Goal: Transaction & Acquisition: Purchase product/service

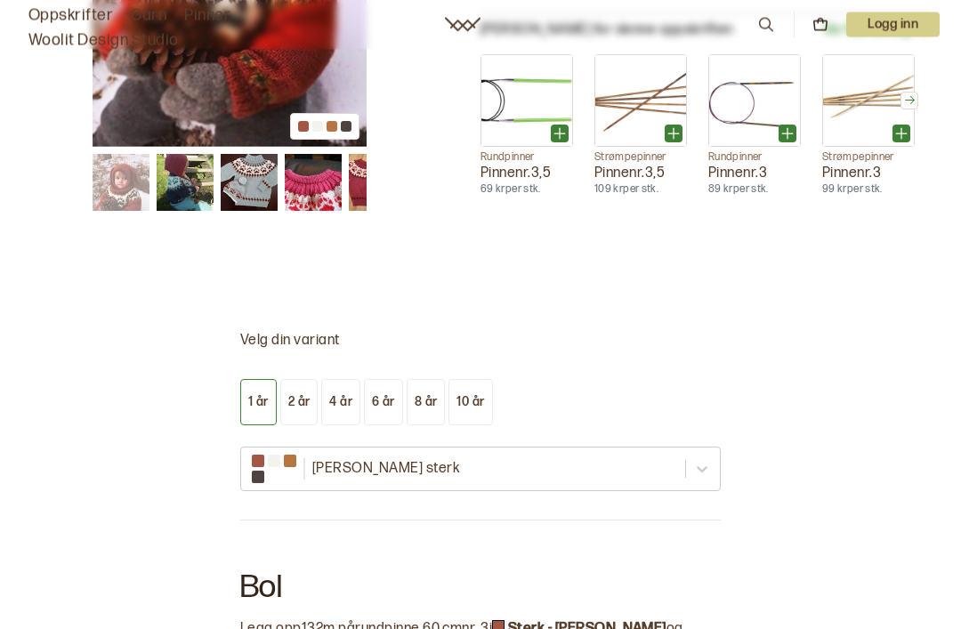
scroll to position [900, 0]
click at [349, 394] on div "4 år" at bounding box center [340, 402] width 23 height 16
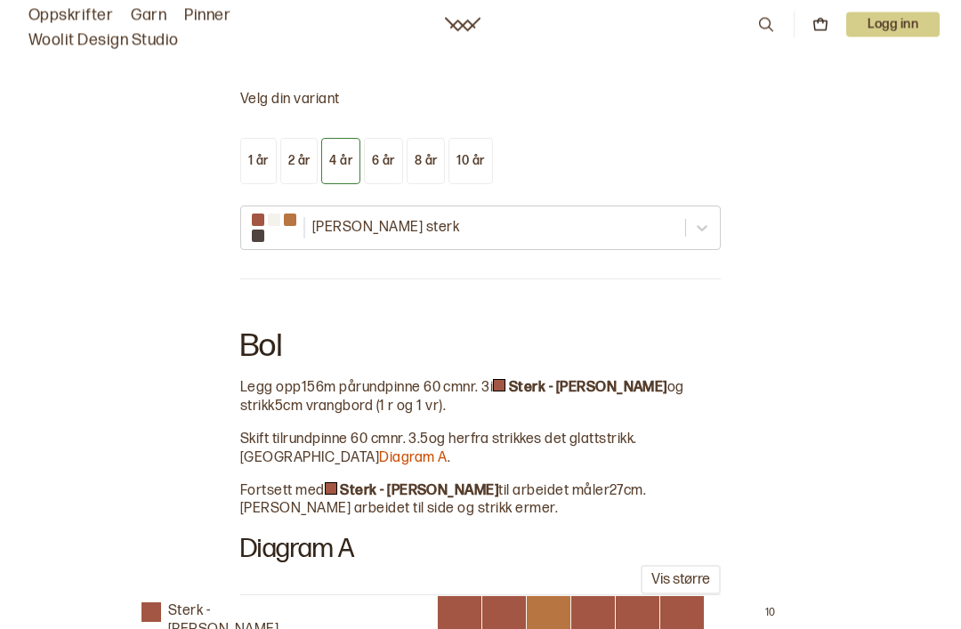
scroll to position [1186, 0]
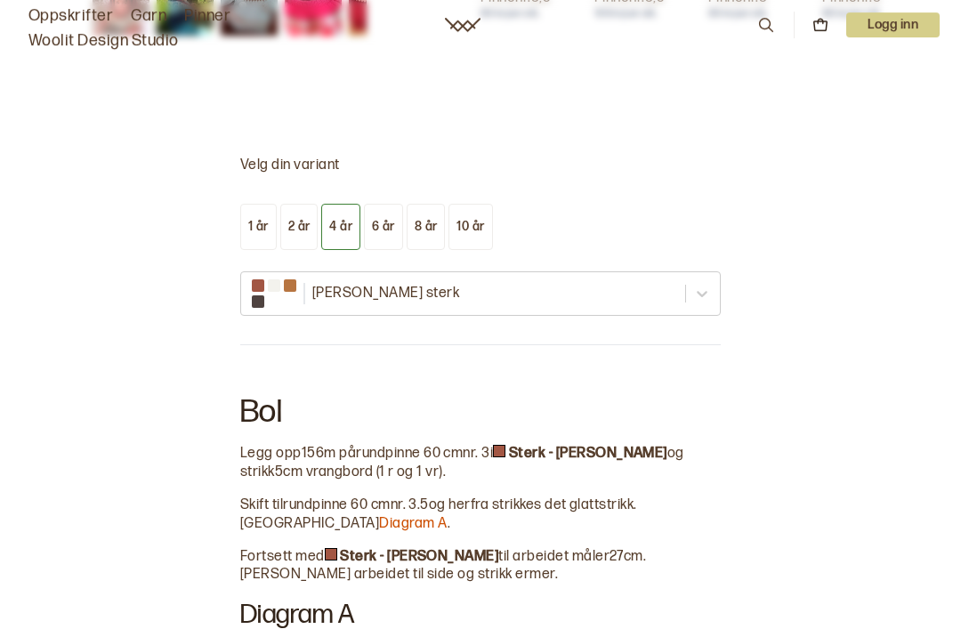
scroll to position [1060, 0]
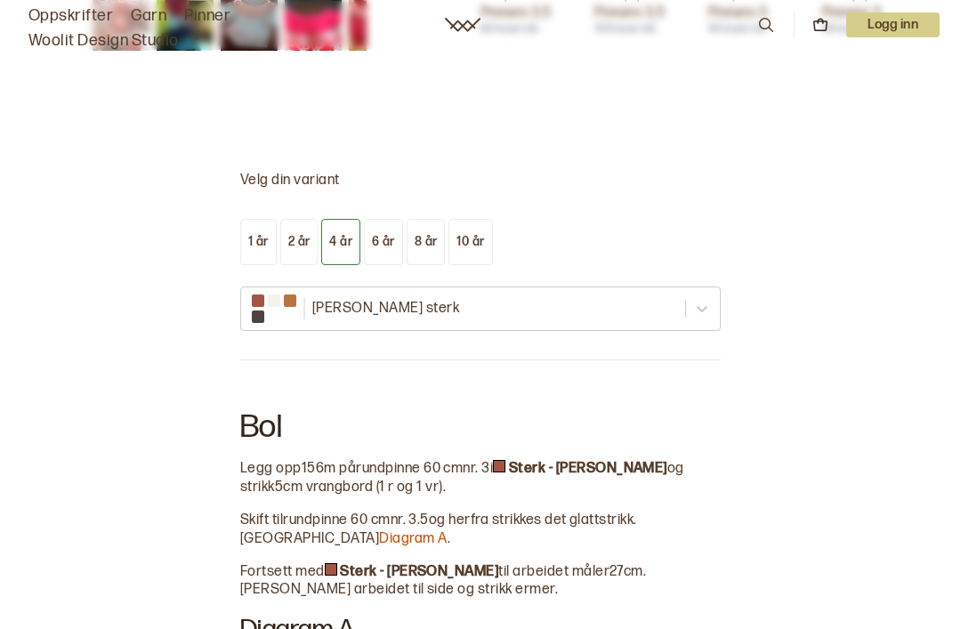
click at [289, 236] on div "2 år" at bounding box center [299, 242] width 22 height 16
click at [343, 237] on div "4 år" at bounding box center [340, 242] width 23 height 16
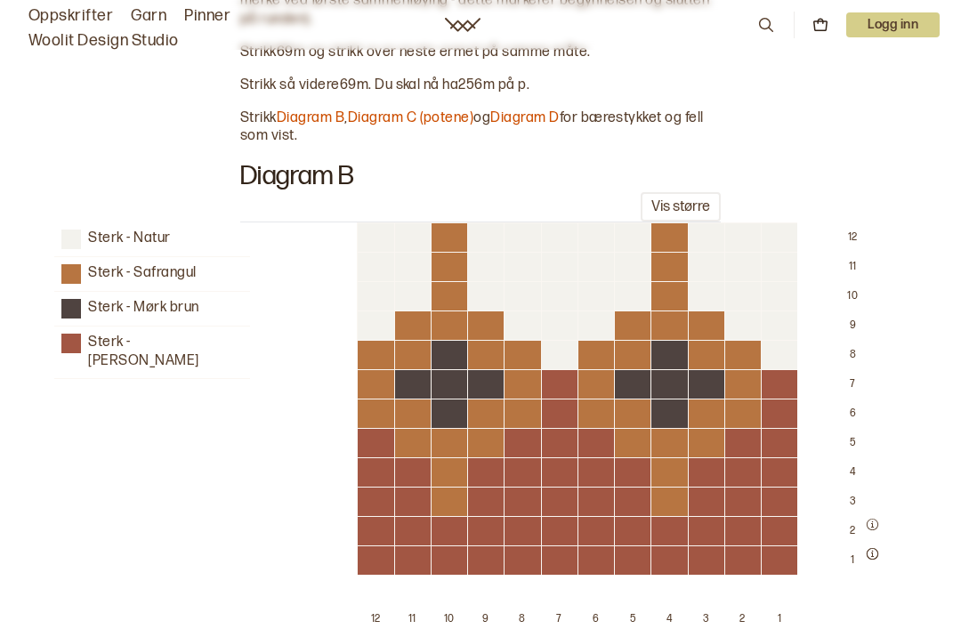
scroll to position [2626, 0]
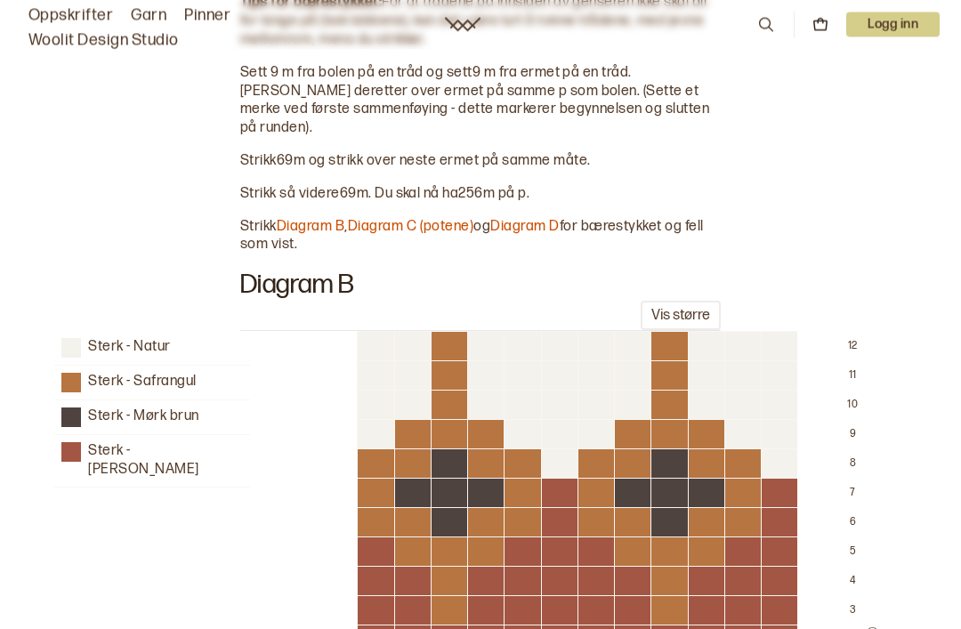
click at [684, 302] on button "Vis større" at bounding box center [680, 316] width 80 height 29
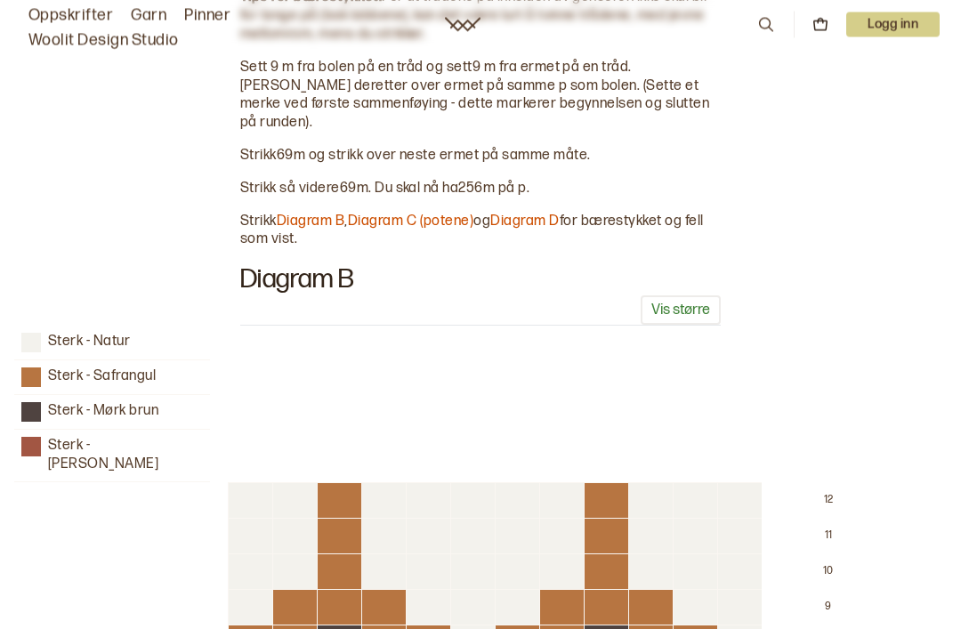
scroll to position [2510, 0]
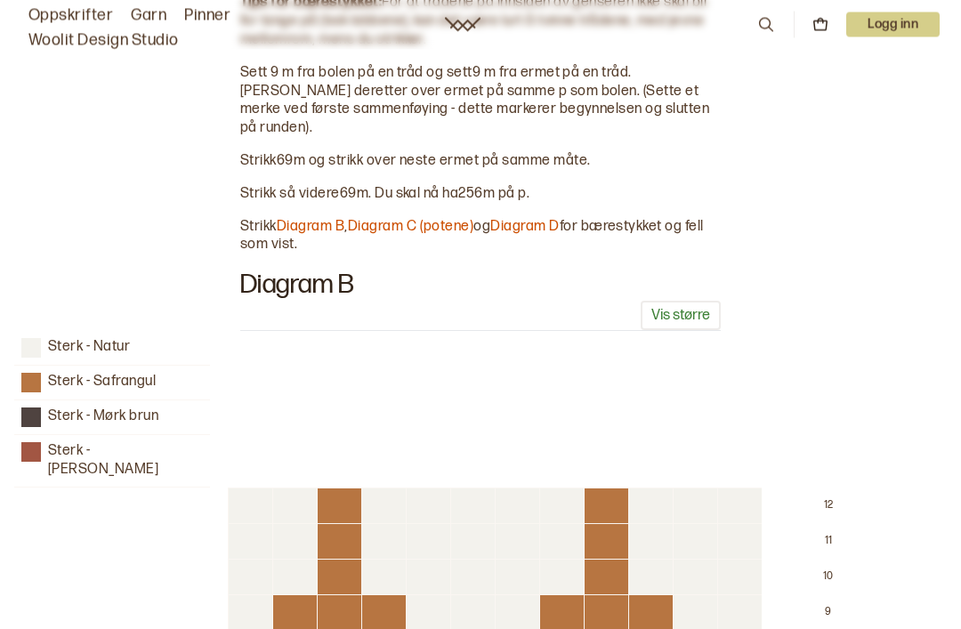
click at [677, 302] on button "Vis større" at bounding box center [680, 316] width 80 height 29
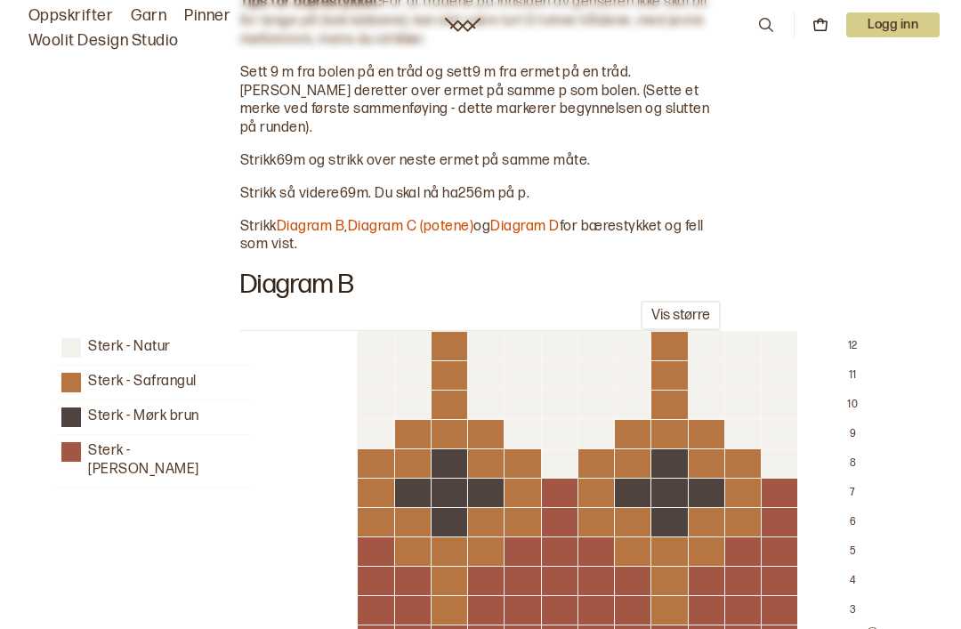
click at [682, 301] on button "Vis større" at bounding box center [680, 315] width 80 height 29
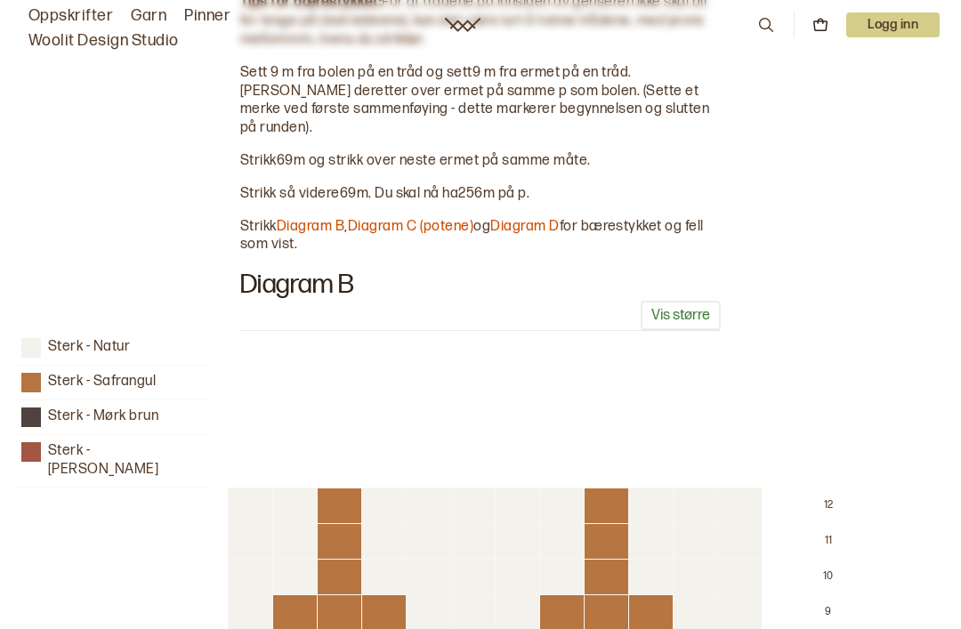
click at [684, 301] on button "Vis større" at bounding box center [680, 315] width 80 height 29
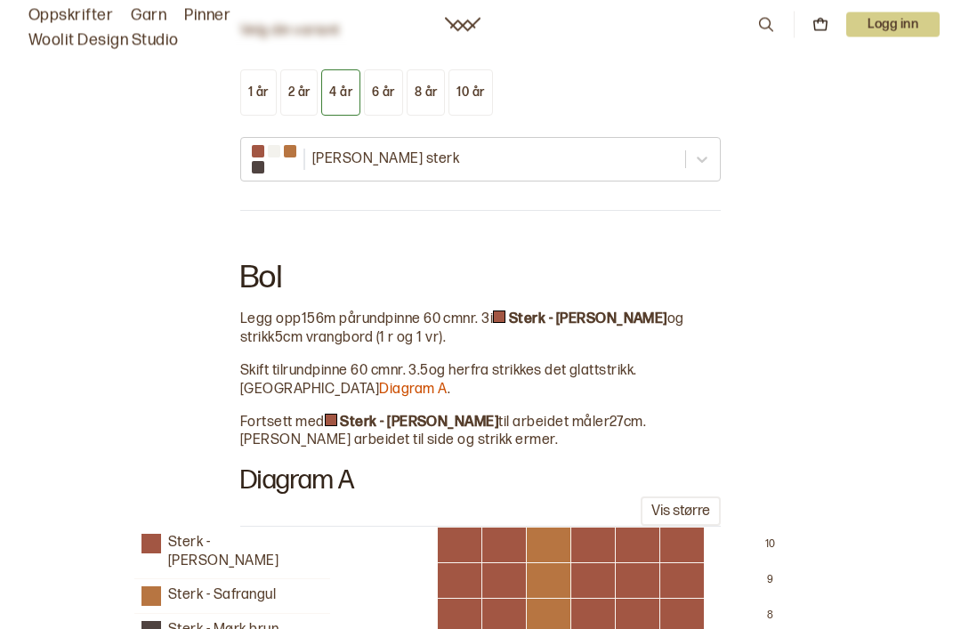
scroll to position [1210, 0]
click at [390, 85] on div "6 år" at bounding box center [383, 92] width 23 height 16
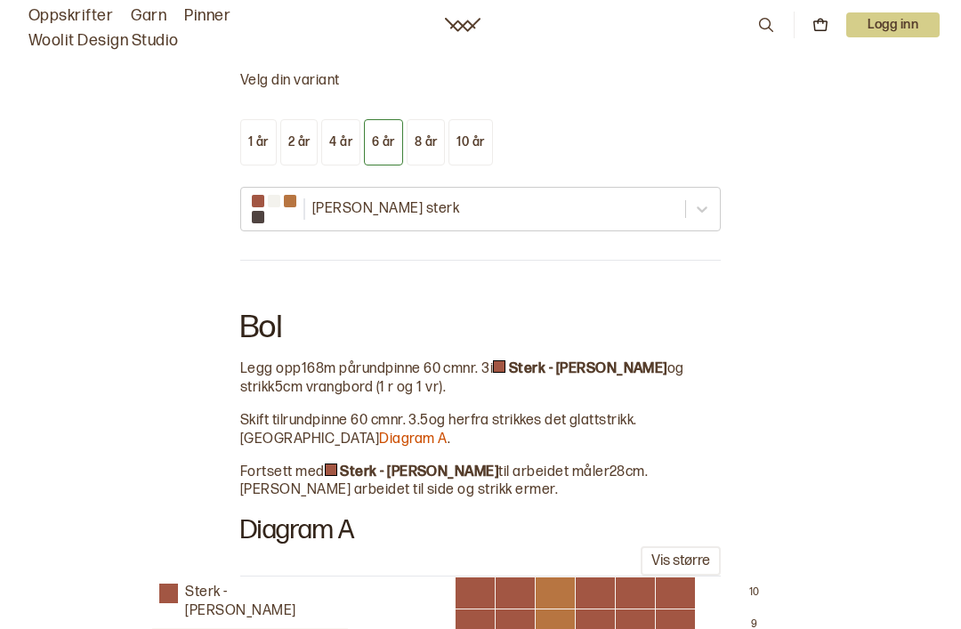
scroll to position [1146, 0]
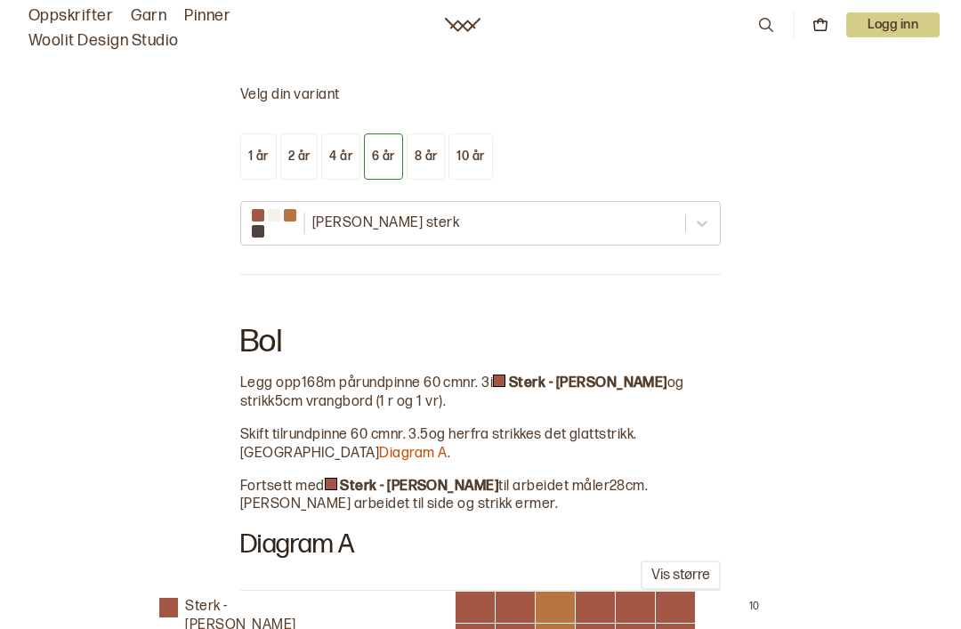
click at [248, 151] on div "1 år" at bounding box center [258, 157] width 20 height 16
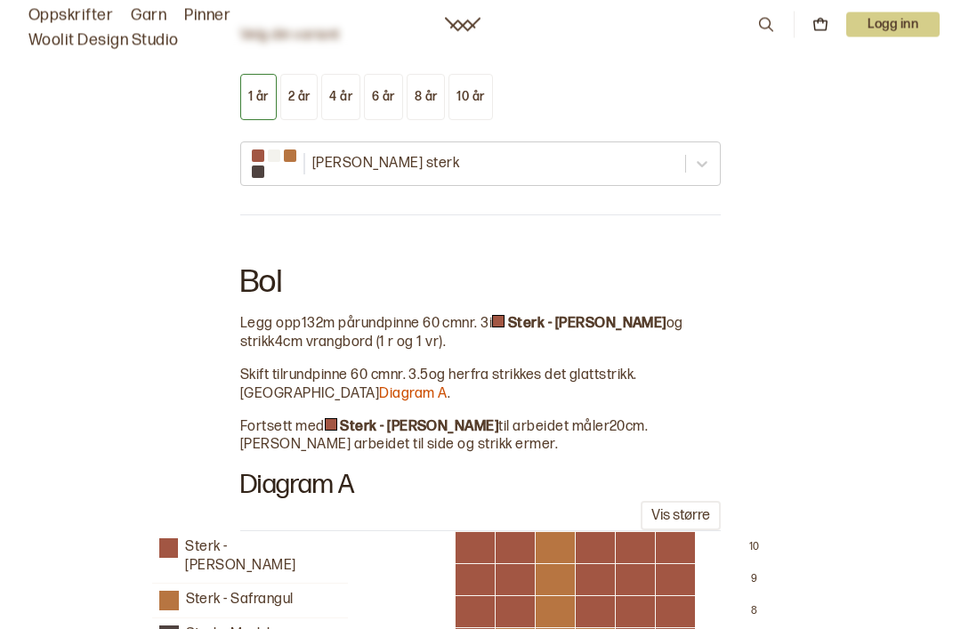
scroll to position [1204, 0]
click at [348, 92] on div "4 år" at bounding box center [340, 98] width 23 height 16
